Goal: Task Accomplishment & Management: Manage account settings

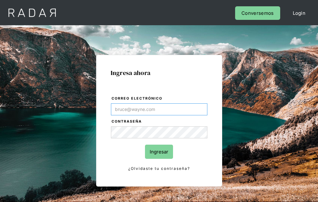
type input "[EMAIL_ADDRESS][PERSON_NAME][DOMAIN_NAME]"
click at [159, 152] on input "Ingresar" at bounding box center [159, 152] width 28 height 14
type input "[EMAIL_ADDRESS][PERSON_NAME][DOMAIN_NAME]"
click at [159, 152] on input "Ingresar" at bounding box center [159, 152] width 28 height 14
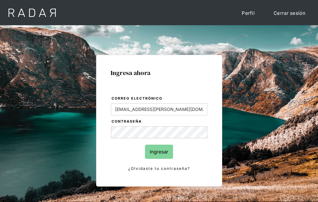
click at [159, 152] on input "Ingresar" at bounding box center [159, 152] width 28 height 14
